Goal: Complete application form

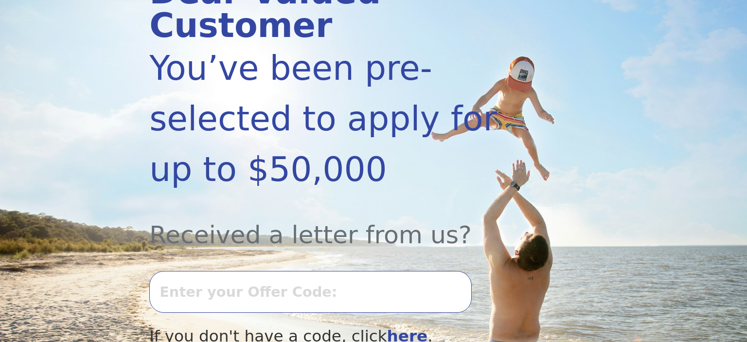
scroll to position [205, 0]
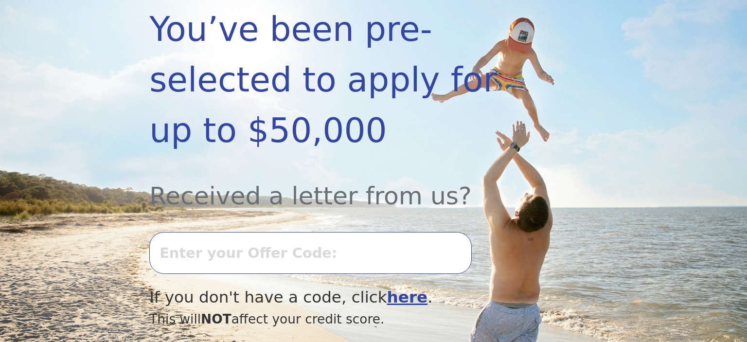
click at [200, 232] on input "text" at bounding box center [310, 253] width 322 height 42
type input "0723k-327040"
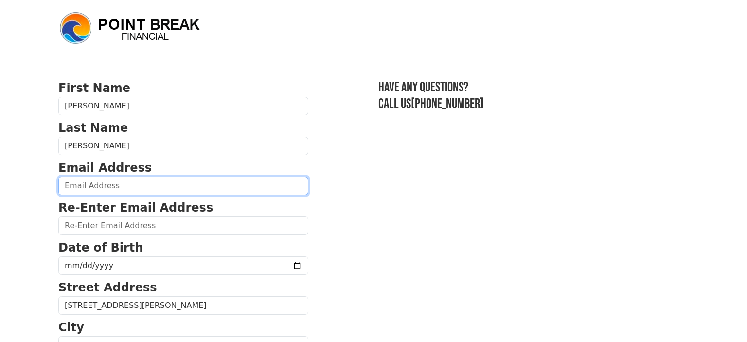
click at [96, 183] on input "email" at bounding box center [183, 185] width 250 height 18
type input "[EMAIL_ADDRESS][DOMAIN_NAME]"
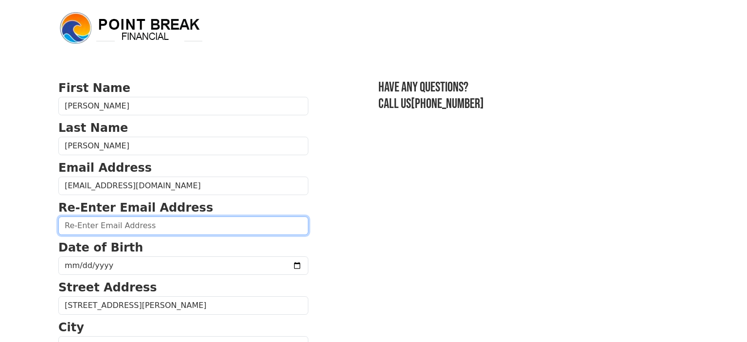
type input "[EMAIL_ADDRESS][DOMAIN_NAME]"
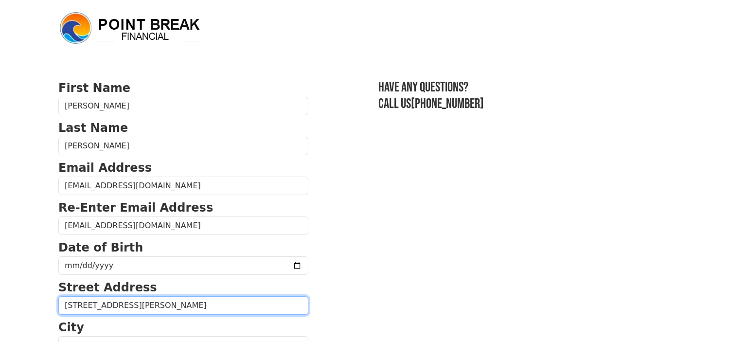
type input "[STREET_ADDRESS][PERSON_NAME]"
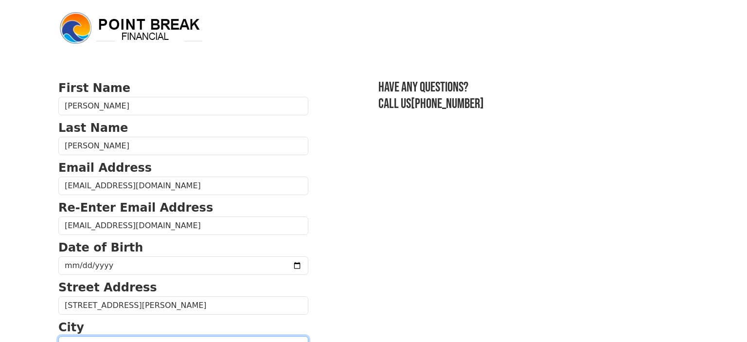
type input "[PERSON_NAME]"
type input "[PHONE_NUMBER]"
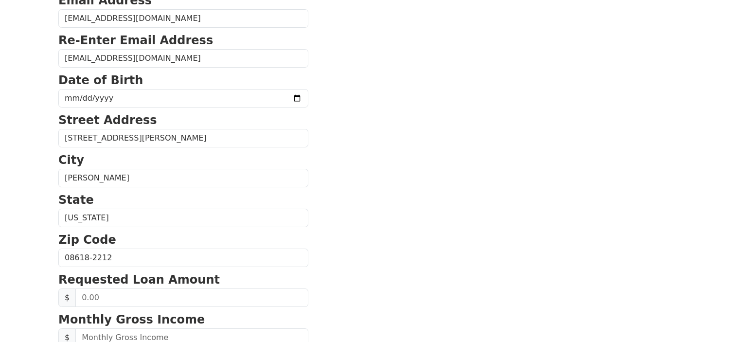
scroll to position [121, 0]
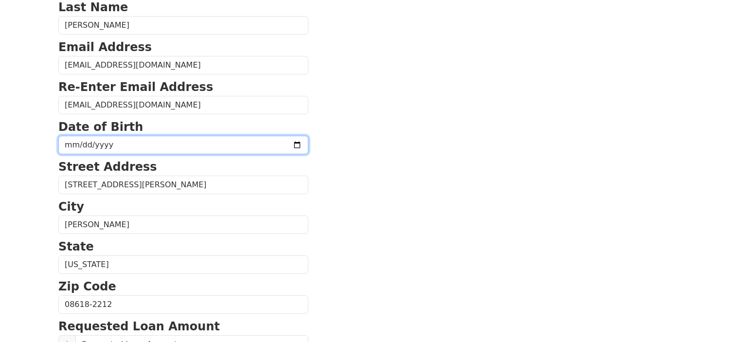
click at [97, 143] on input "date" at bounding box center [183, 145] width 250 height 18
type input "[DATE]"
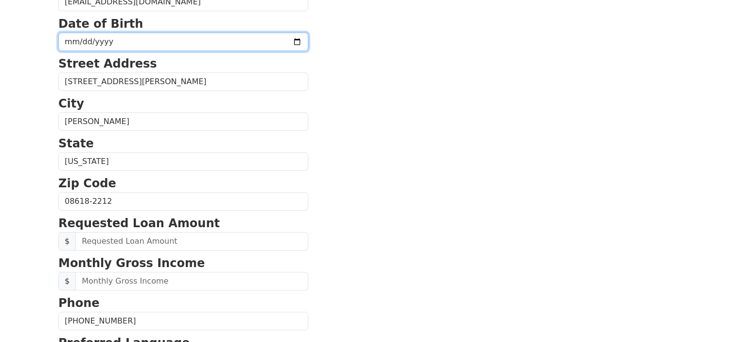
scroll to position [275, 0]
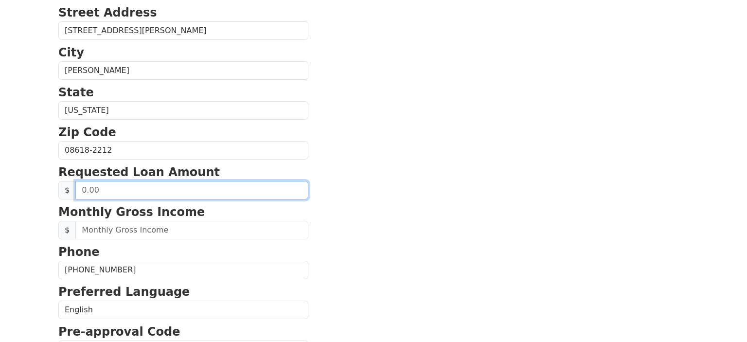
click at [87, 193] on input "text" at bounding box center [191, 190] width 233 height 18
drag, startPoint x: 103, startPoint y: 193, endPoint x: 51, endPoint y: 180, distance: 54.1
click at [75, 181] on input "0.00" at bounding box center [191, 190] width 233 height 18
type input "50,000.00"
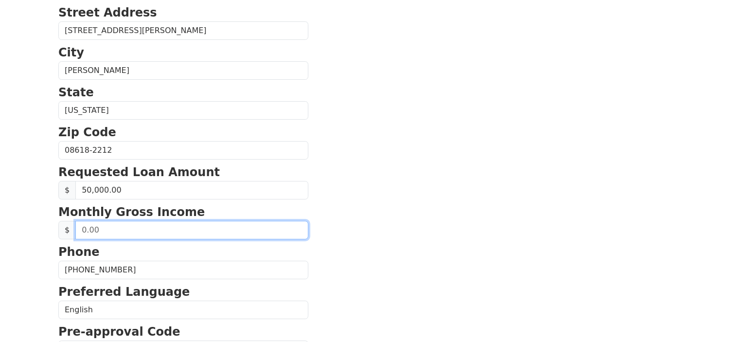
click at [101, 231] on input "text" at bounding box center [191, 230] width 233 height 18
type input "7.00"
type input "6,550.00"
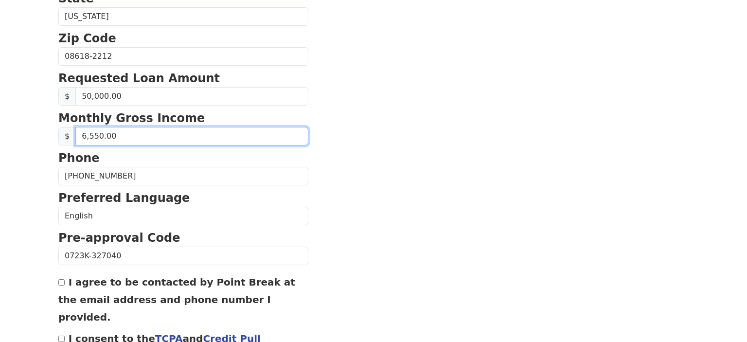
scroll to position [377, 0]
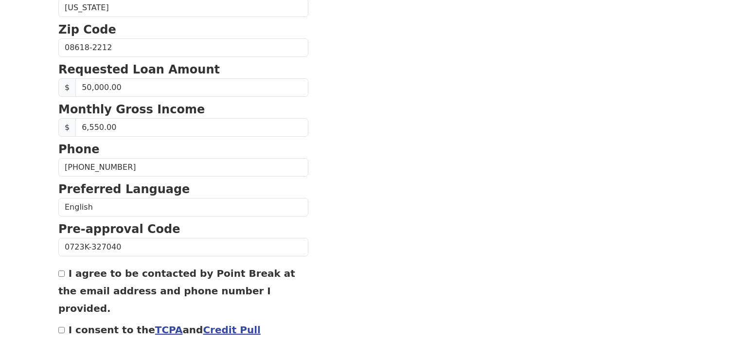
click at [64, 274] on input "I agree to be contacted by Point Break at the email address and phone number I …" at bounding box center [61, 273] width 6 height 6
checkbox input "true"
click at [60, 327] on input "I consent to the TCPA and Credit Pull Consent" at bounding box center [61, 330] width 6 height 6
checkbox input "true"
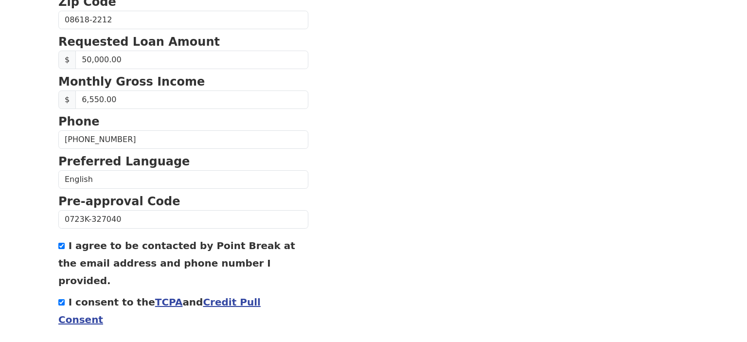
scroll to position [429, 0]
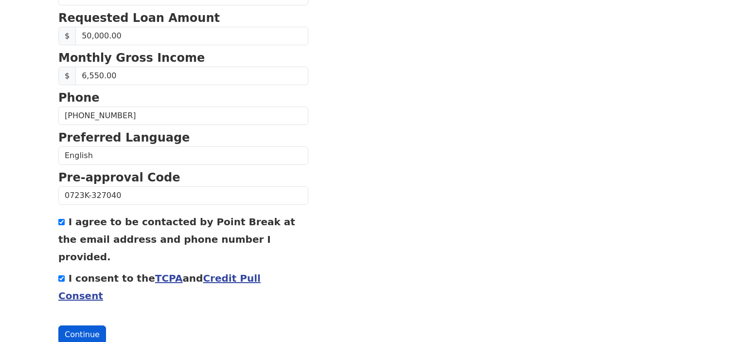
click at [88, 325] on button "Continue" at bounding box center [82, 334] width 48 height 18
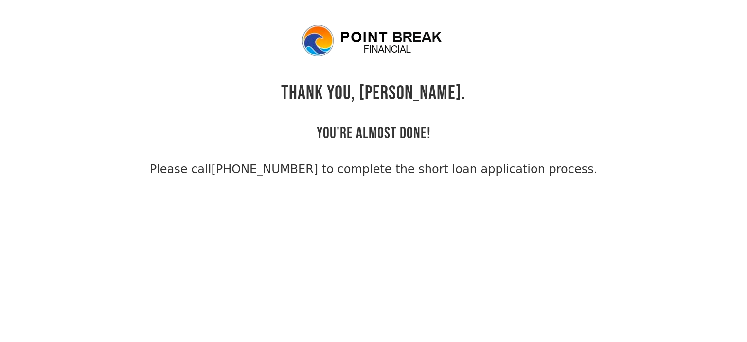
click at [463, 69] on div "THANK YOU, Betty. YOU'RE ALMOST DONE! Please call (855) 202-9500 to complete th…" at bounding box center [373, 100] width 630 height 155
